Goal: Task Accomplishment & Management: Manage account settings

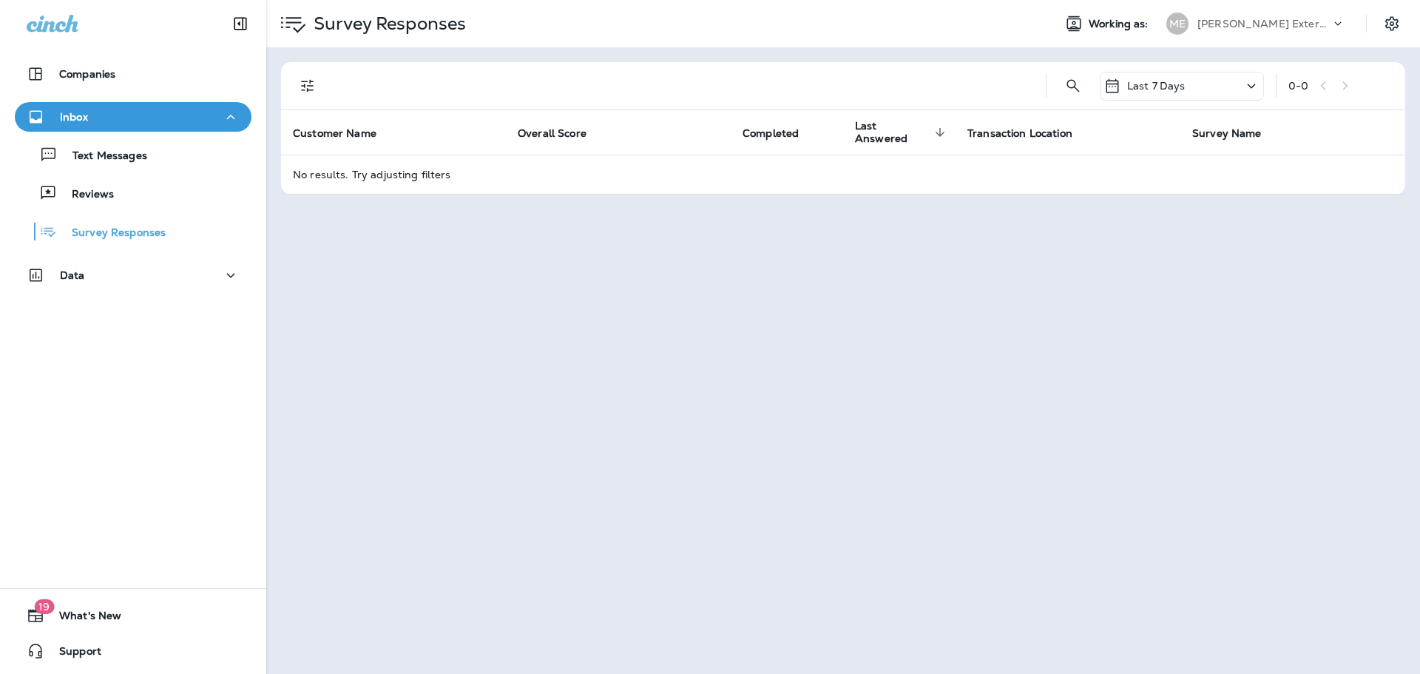
click at [104, 170] on div "Text Messages Reviews Survey Responses" at bounding box center [133, 189] width 237 height 115
click at [111, 161] on p "Text Messages" at bounding box center [102, 156] width 89 height 14
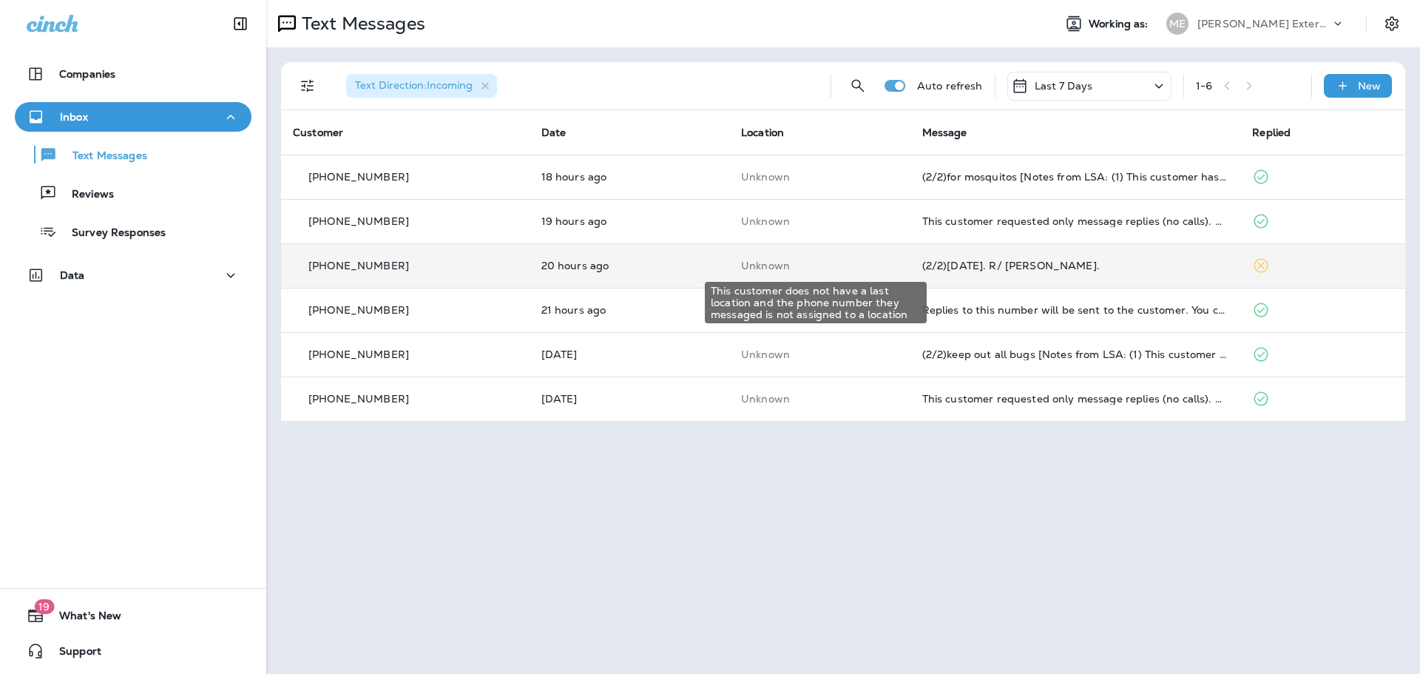
click at [832, 263] on p "Unknown" at bounding box center [819, 266] width 157 height 12
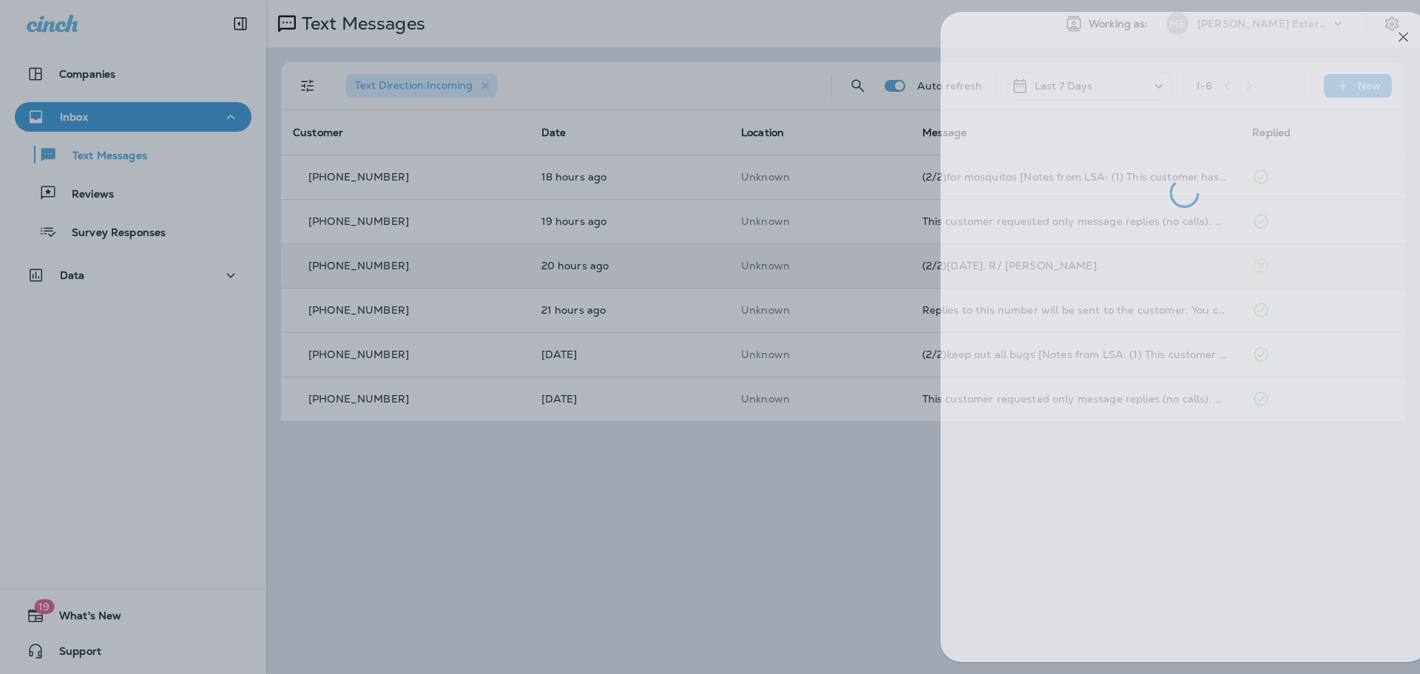
click at [701, 561] on div at bounding box center [738, 337] width 1420 height 674
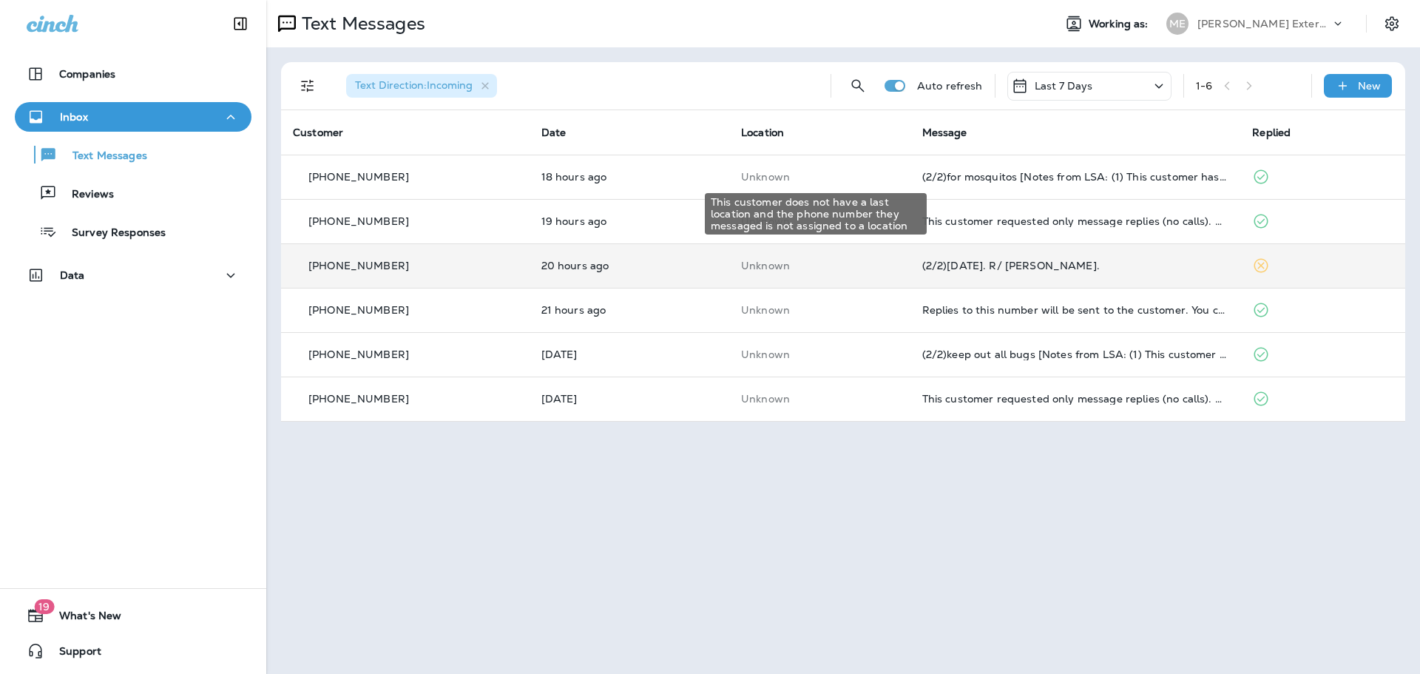
click at [852, 234] on div "This customer does not have a last location and the phone number they messaged …" at bounding box center [815, 209] width 225 height 53
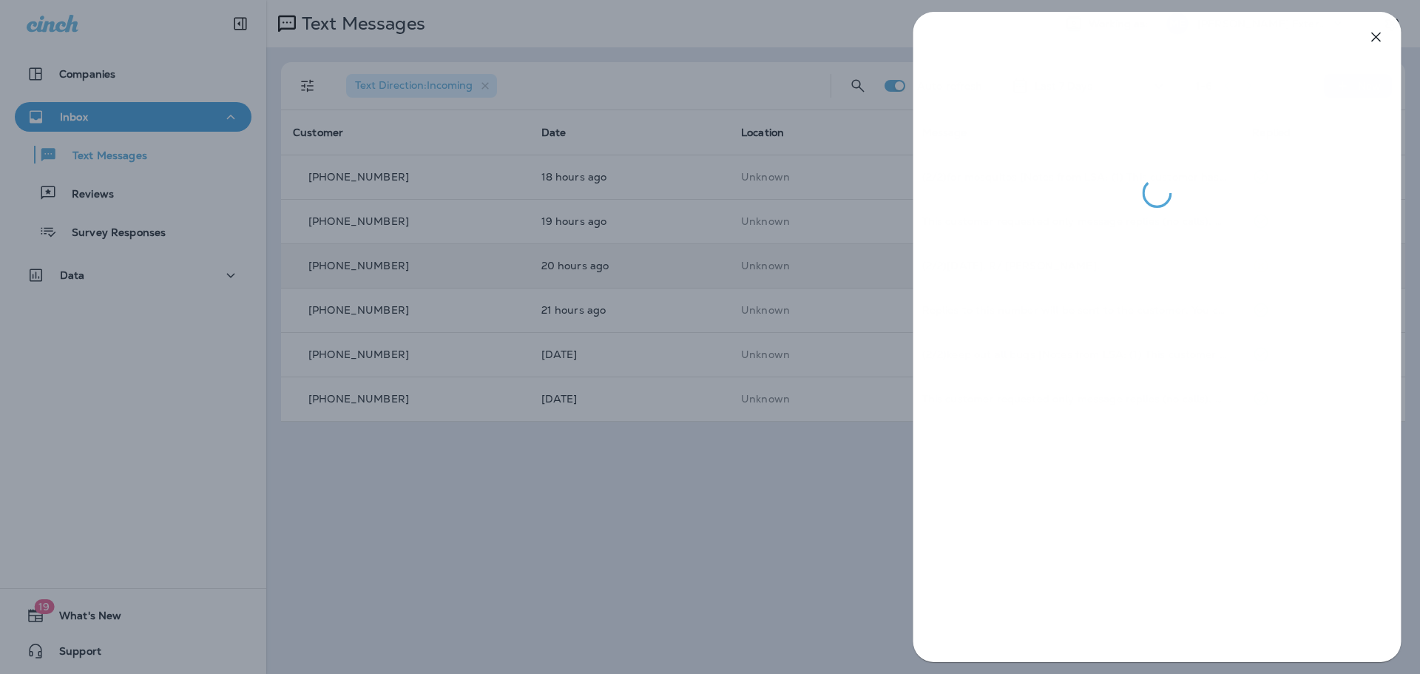
click at [841, 186] on div at bounding box center [710, 337] width 1420 height 674
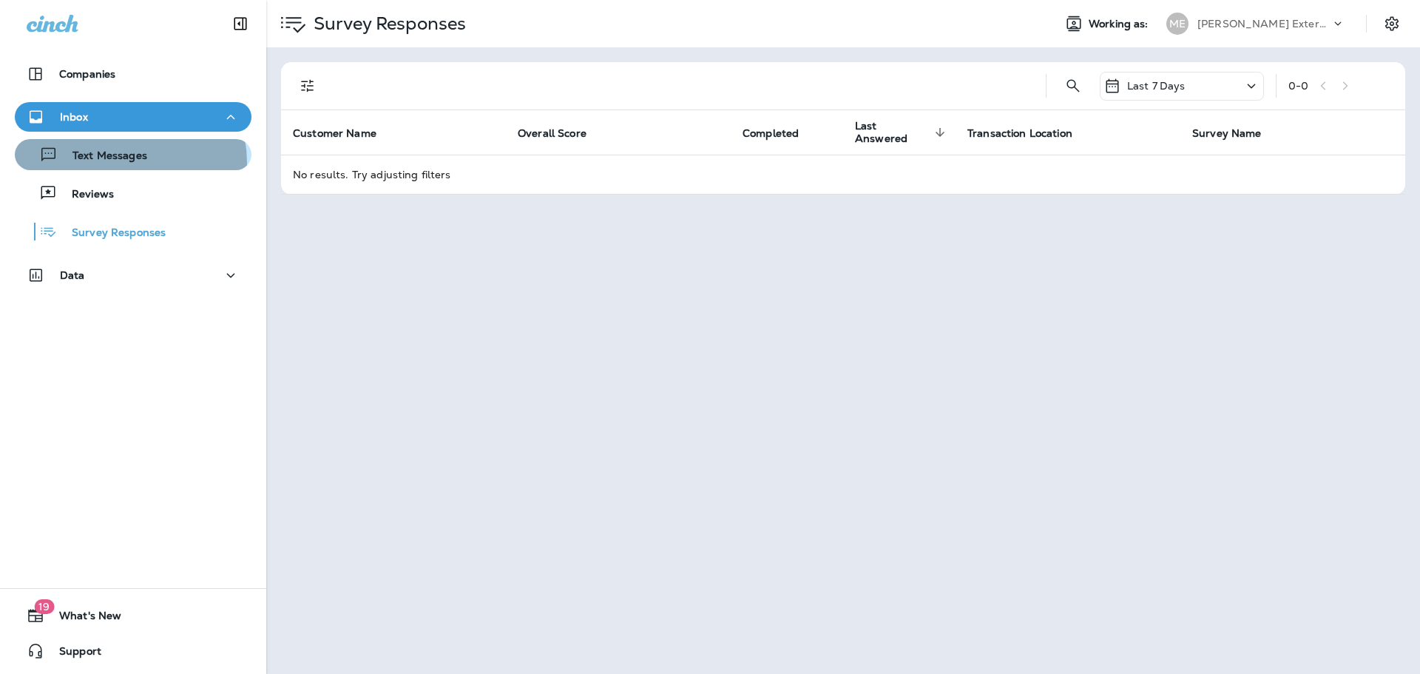
click at [128, 162] on p "Text Messages" at bounding box center [102, 156] width 89 height 14
